Goal: Task Accomplishment & Management: Complete application form

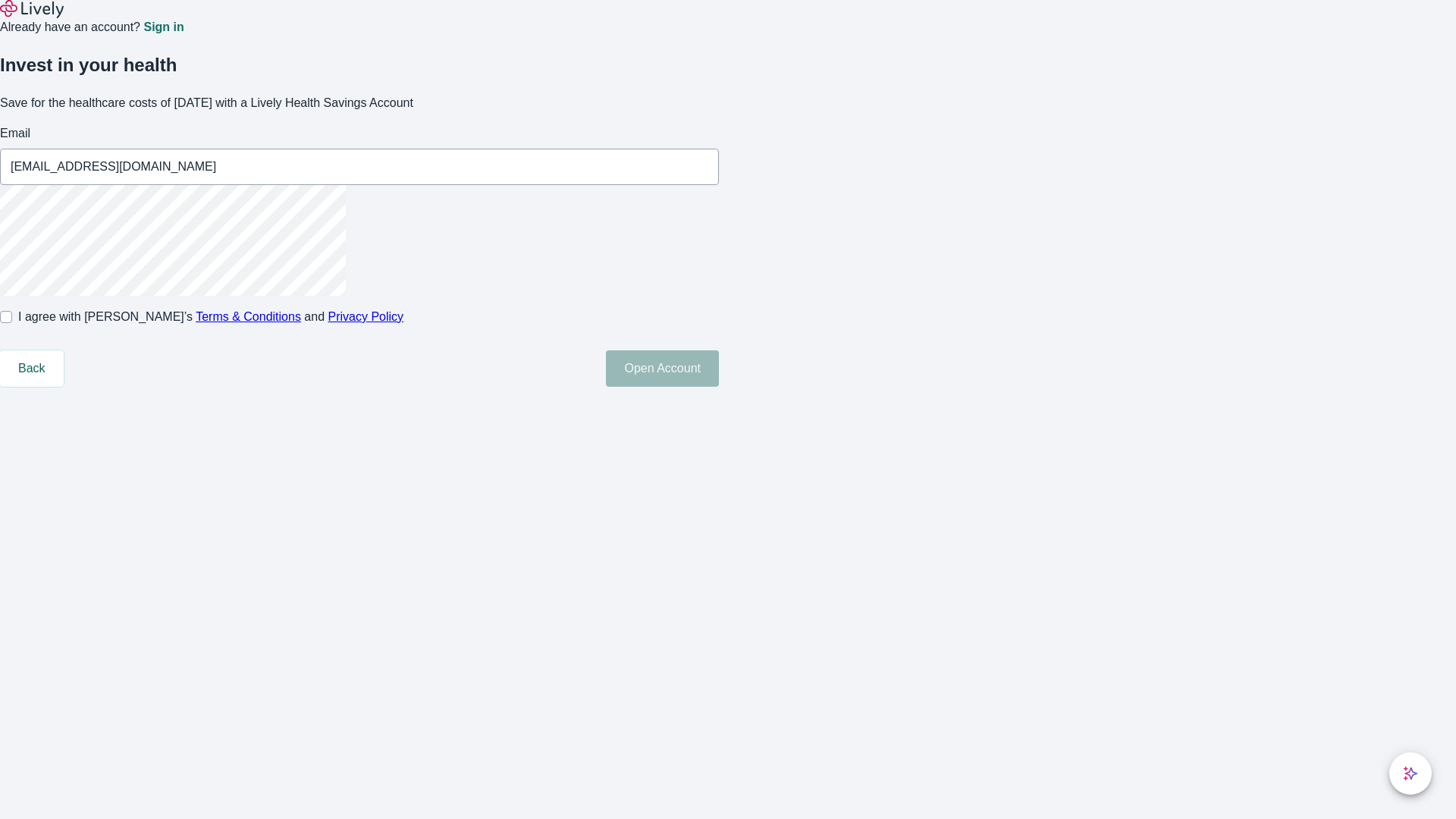
click at [12, 323] on input "I agree with Lively’s Terms & Conditions and Privacy Policy" at bounding box center [6, 317] width 12 height 12
checkbox input "true"
click at [719, 386] on button "Open Account" at bounding box center [662, 368] width 113 height 36
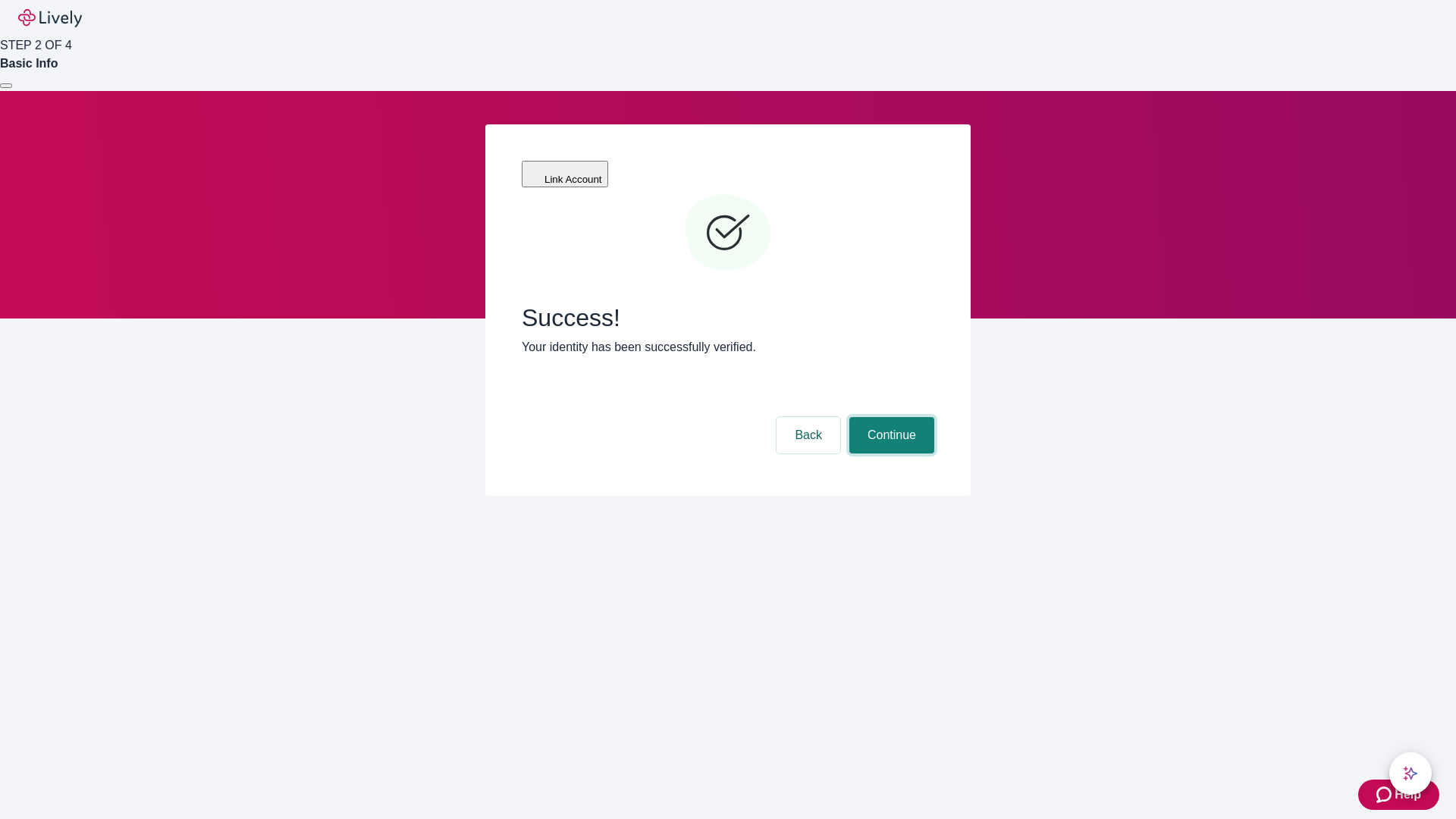
click at [889, 417] on button "Continue" at bounding box center [891, 435] width 85 height 36
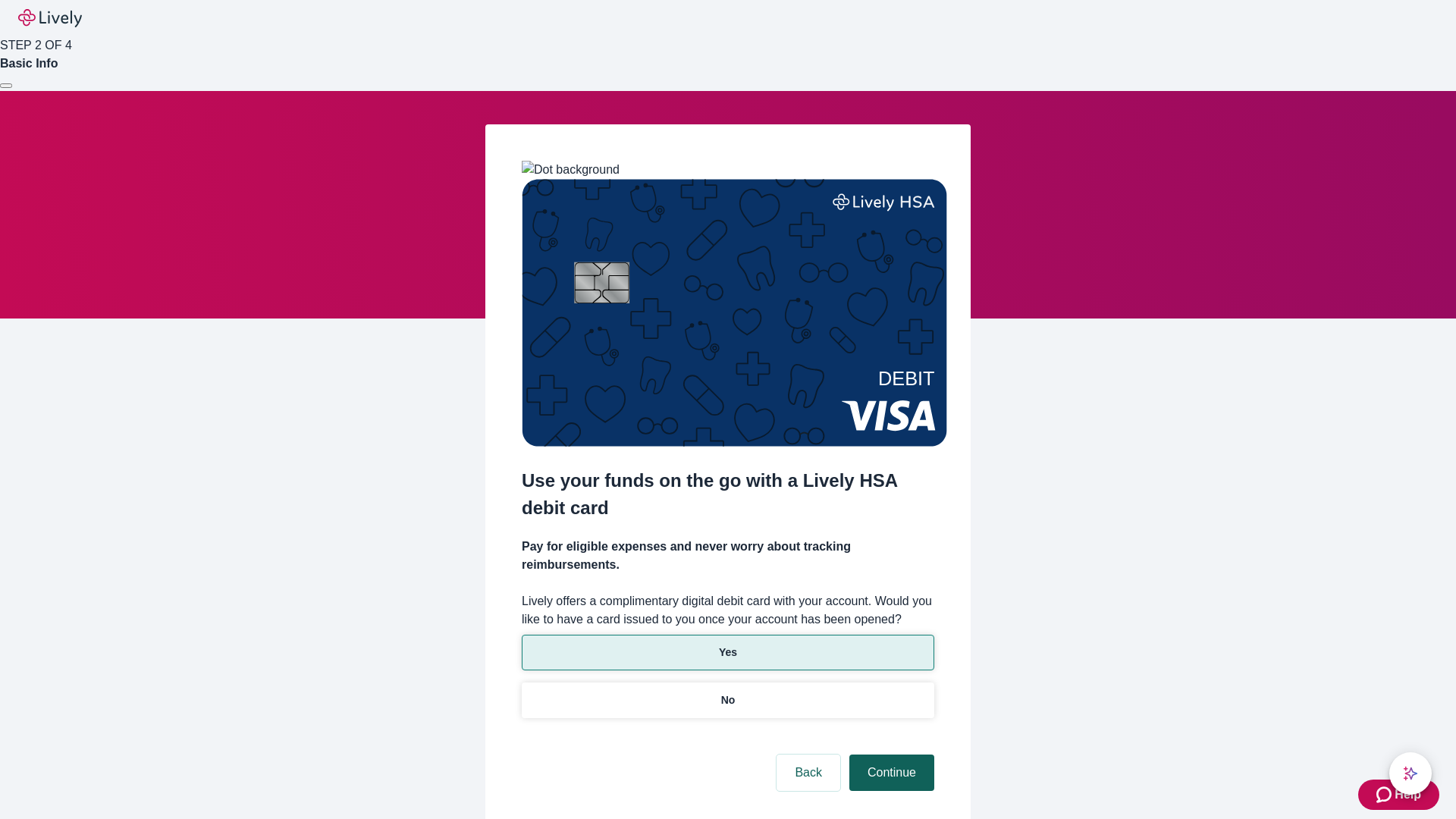
click at [727, 693] on p "No" at bounding box center [728, 700] width 15 height 16
click at [889, 754] on button "Continue" at bounding box center [891, 772] width 85 height 36
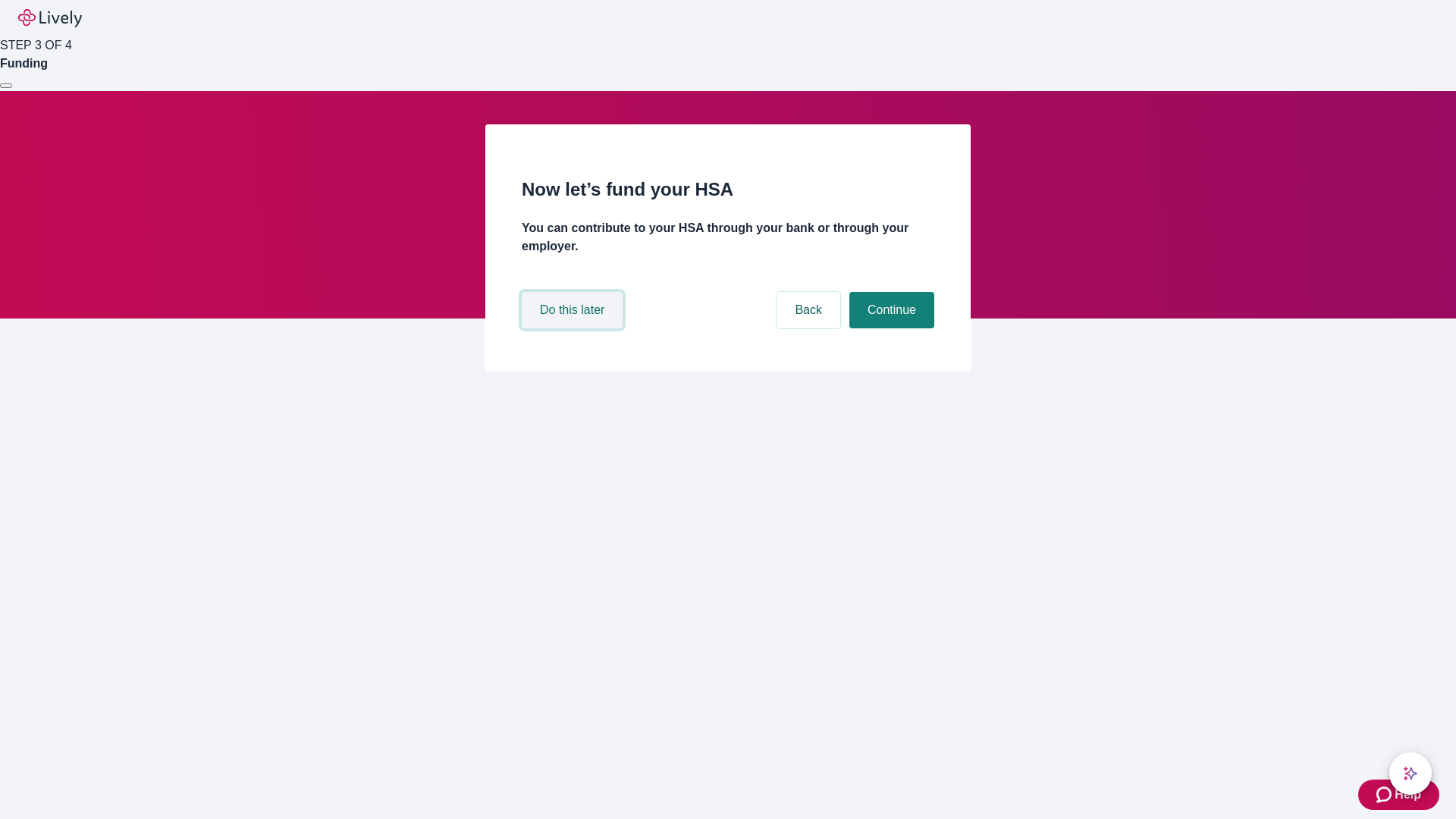
click at [574, 329] on button "Do this later" at bounding box center [571, 310] width 101 height 36
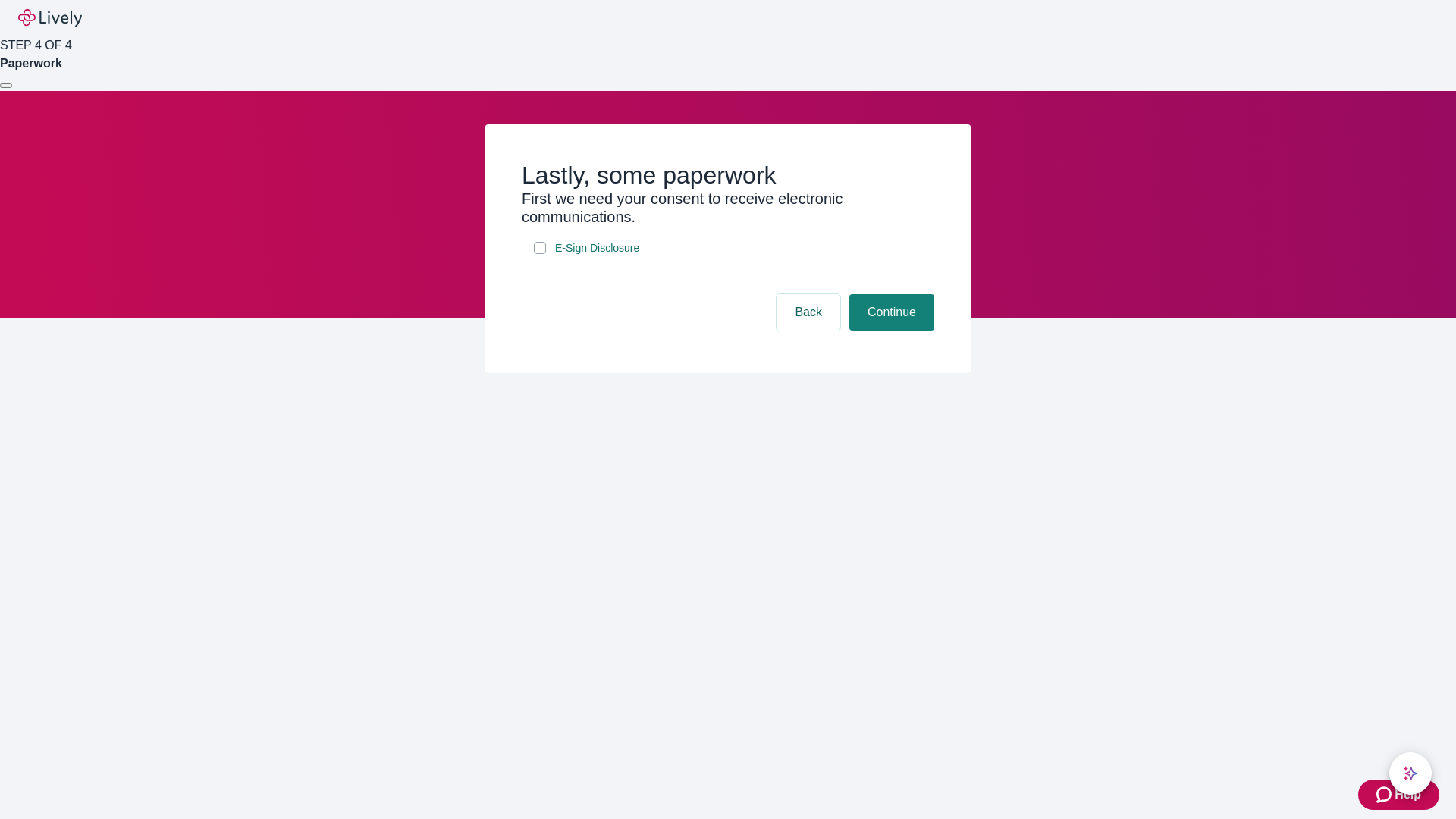
click at [540, 254] on input "E-Sign Disclosure" at bounding box center [540, 248] width 12 height 12
checkbox input "true"
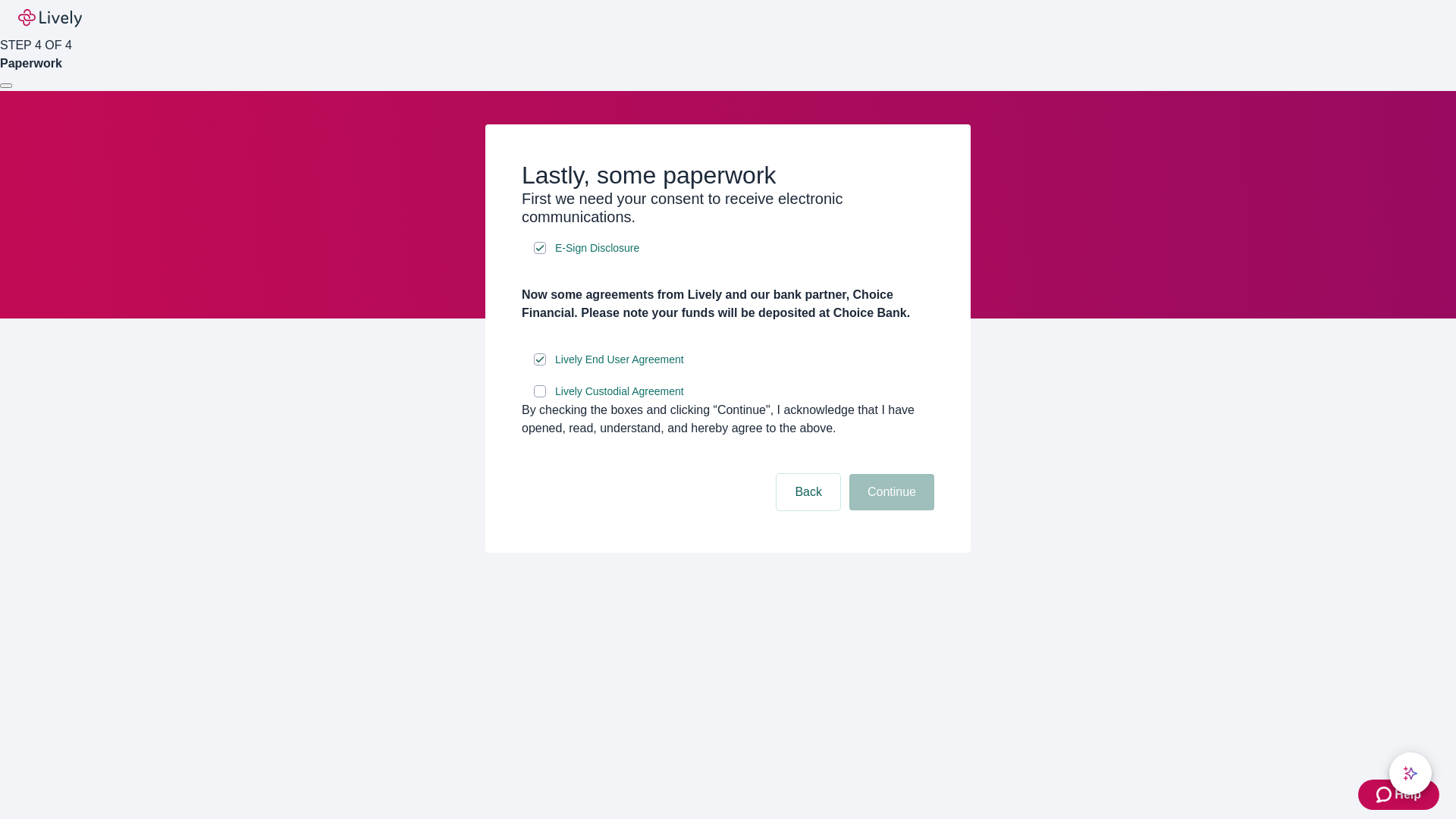
click at [540, 397] on input "Lively Custodial Agreement" at bounding box center [540, 391] width 12 height 12
checkbox input "true"
click at [889, 511] on button "Continue" at bounding box center [891, 491] width 85 height 36
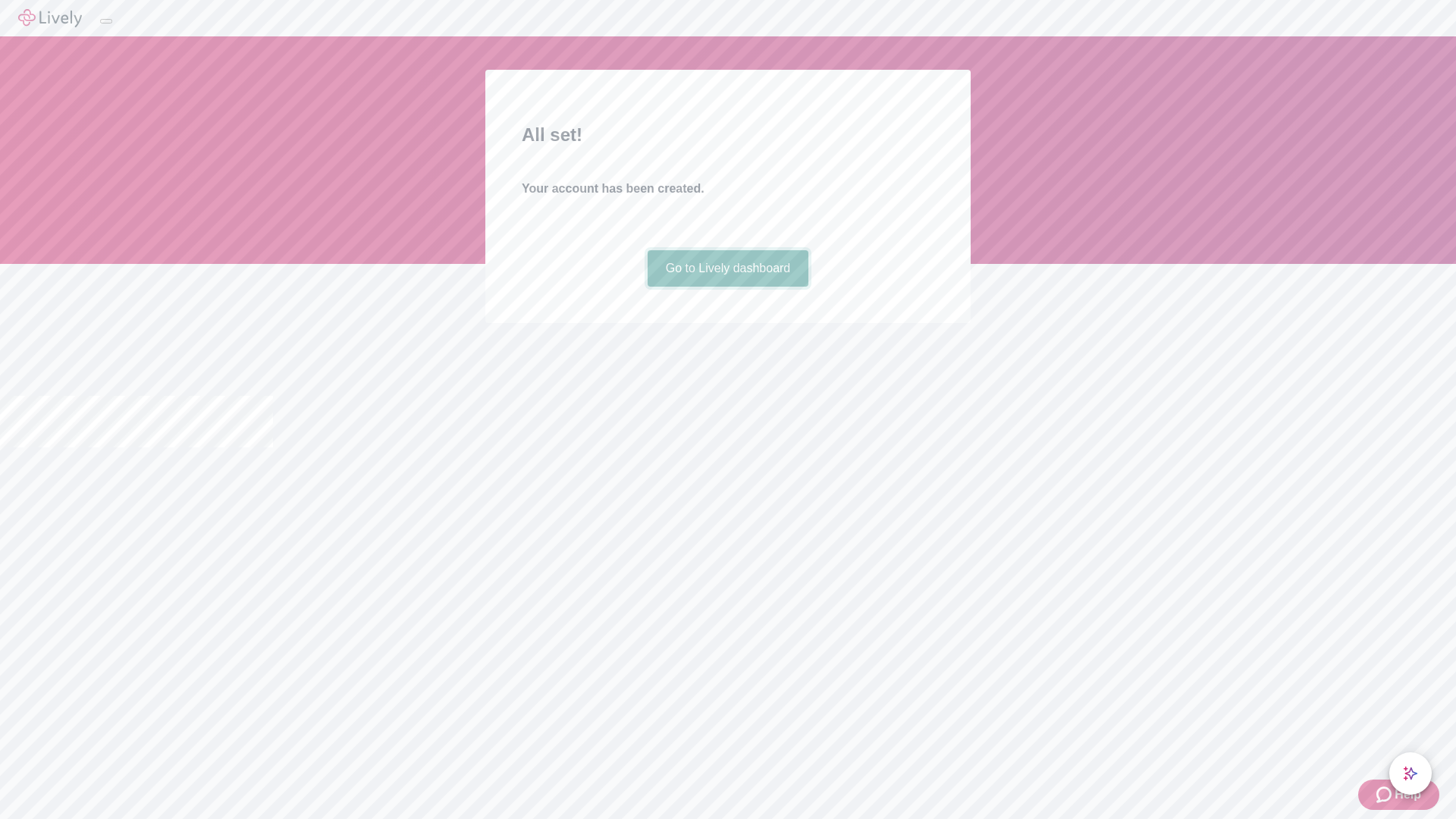
click at [727, 287] on link "Go to Lively dashboard" at bounding box center [728, 268] width 161 height 36
